Goal: Transaction & Acquisition: Purchase product/service

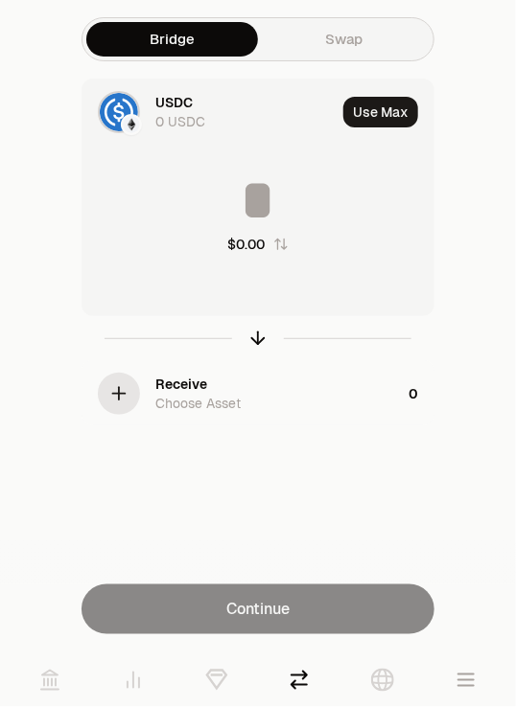
click at [100, 392] on div "button" at bounding box center [119, 394] width 42 height 42
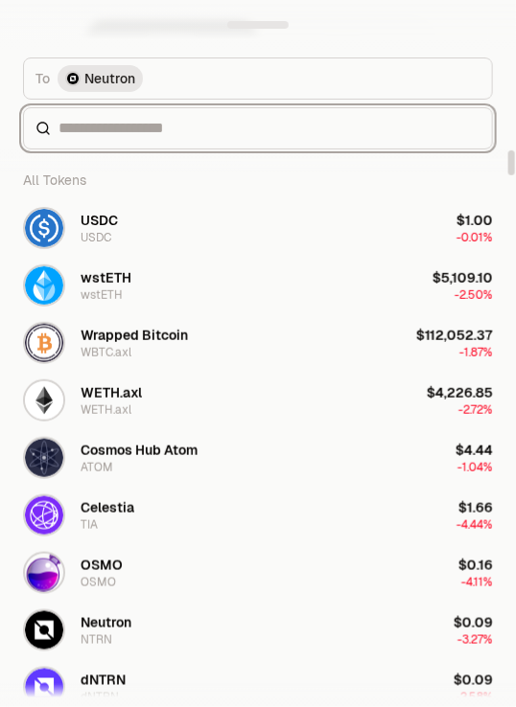
click at [293, 129] on input at bounding box center [269, 128] width 422 height 23
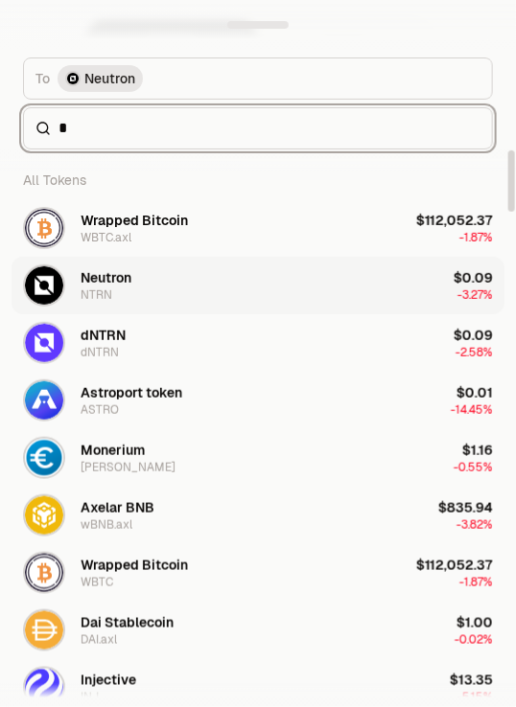
type input "*"
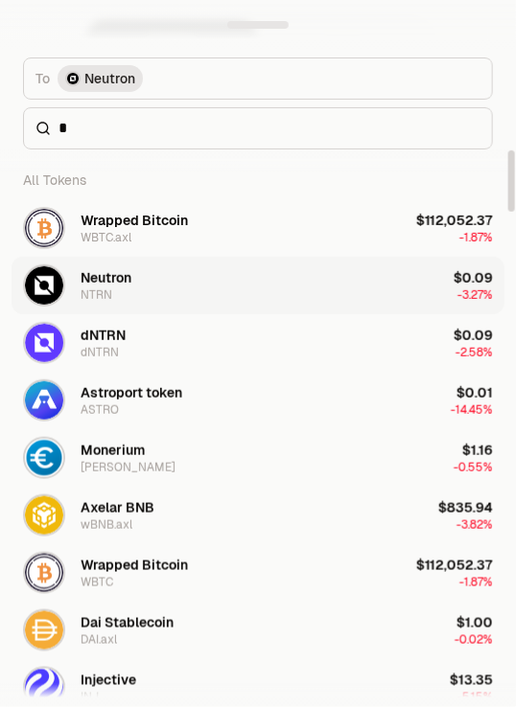
click at [280, 277] on button "Neutron NTRN $0.09 -3.27%" at bounding box center [258, 286] width 493 height 58
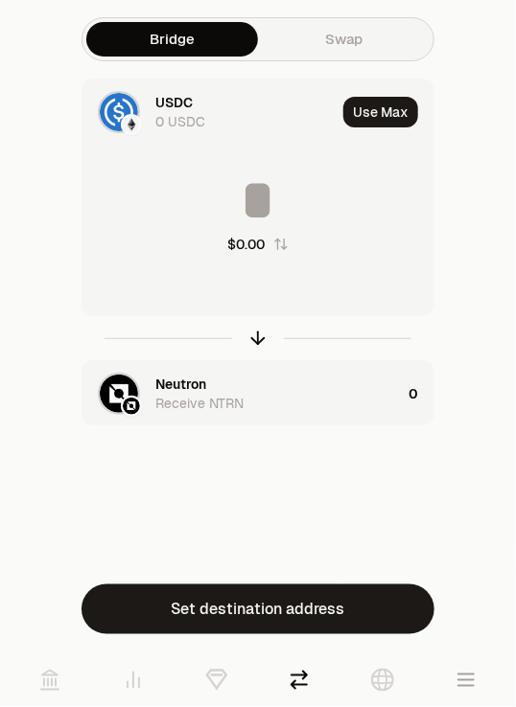
click at [259, 338] on icon "button" at bounding box center [257, 338] width 21 height 21
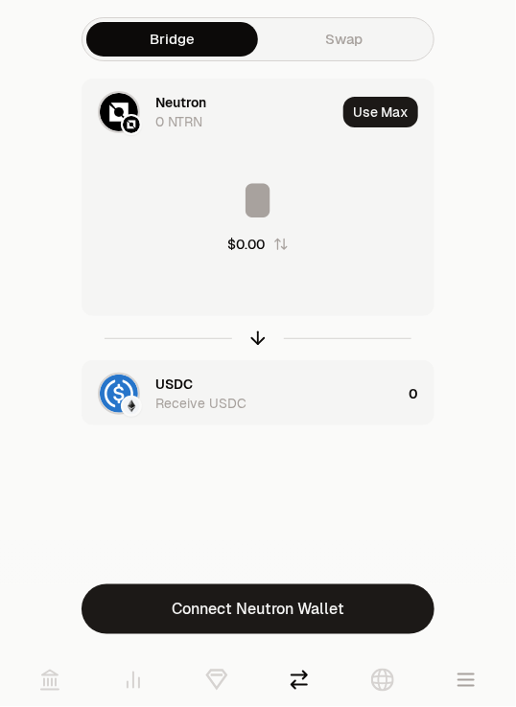
click at [410, 273] on div "$0.00" at bounding box center [257, 213] width 351 height 128
click at [381, 116] on button "Use Max" at bounding box center [380, 112] width 75 height 31
type input "*"
click at [381, 116] on div "Using Max" at bounding box center [382, 112] width 103 height 65
